Goal: Transaction & Acquisition: Purchase product/service

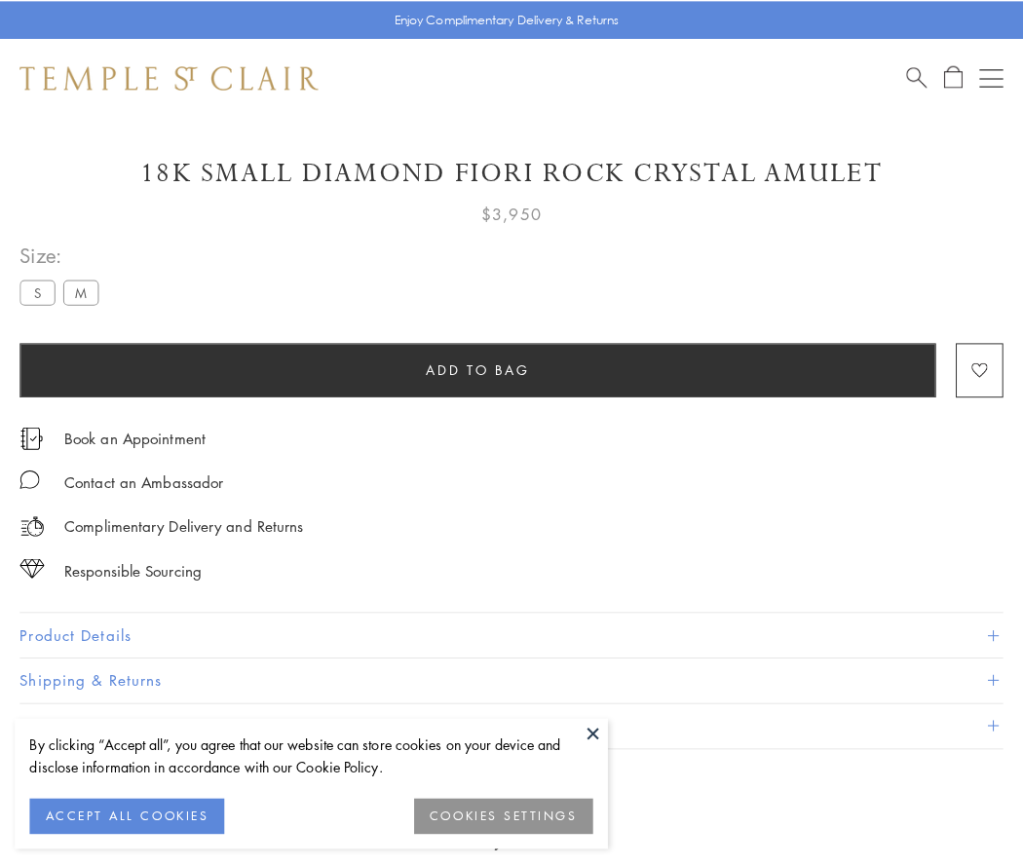
scroll to position [56, 0]
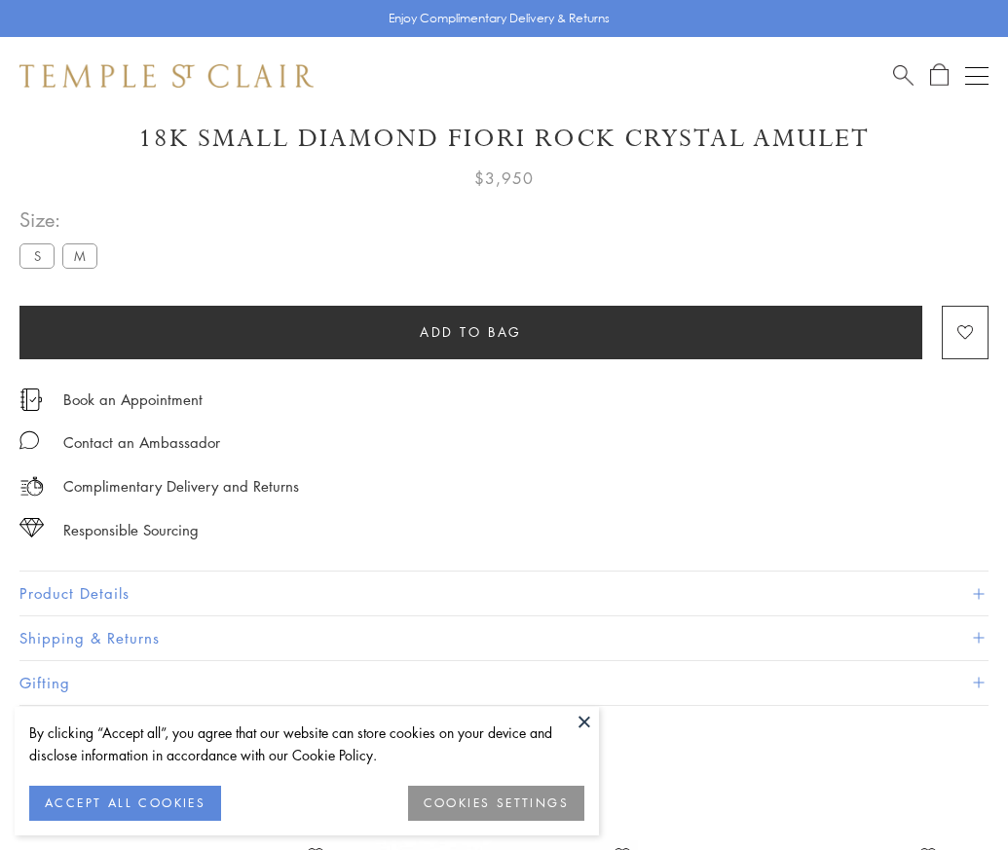
click at [470, 331] on span "Add to bag" at bounding box center [471, 331] width 102 height 21
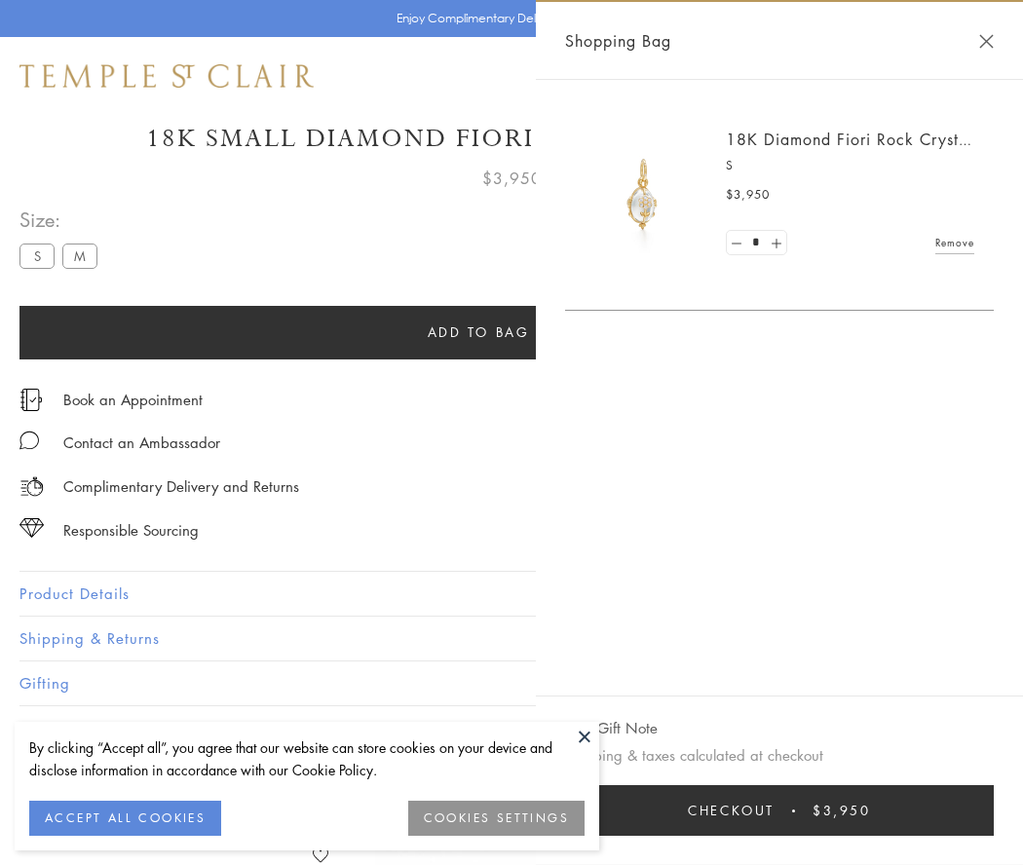
click at [774, 810] on span "Checkout" at bounding box center [731, 810] width 87 height 21
